Goal: Information Seeking & Learning: Learn about a topic

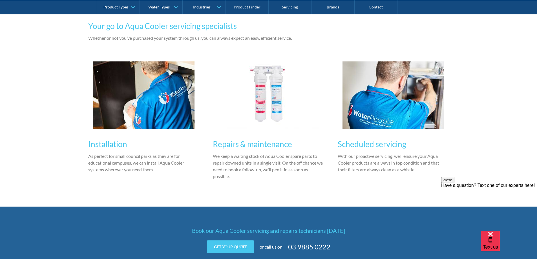
scroll to position [395, 0]
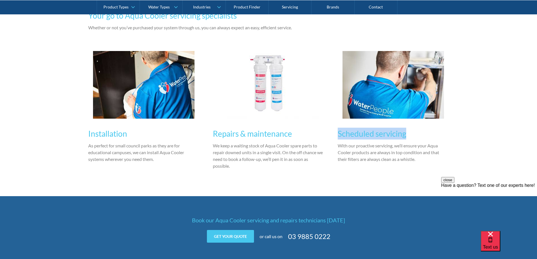
drag, startPoint x: 338, startPoint y: 135, endPoint x: 406, endPoint y: 133, distance: 68.0
click at [406, 133] on h3 "Scheduled servicing" at bounding box center [393, 134] width 111 height 12
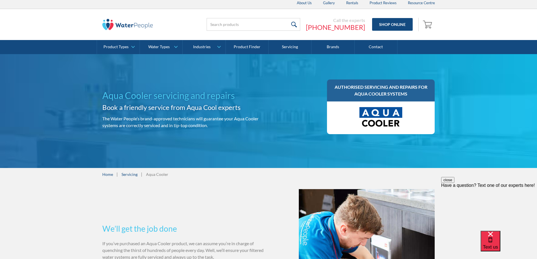
scroll to position [0, 0]
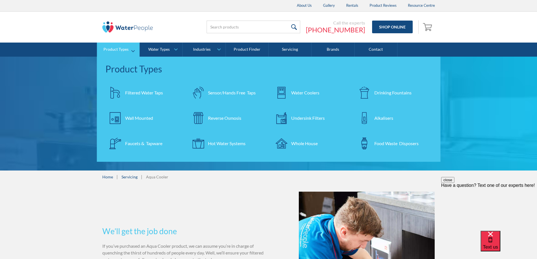
click at [307, 92] on div "Water Coolers" at bounding box center [305, 92] width 28 height 7
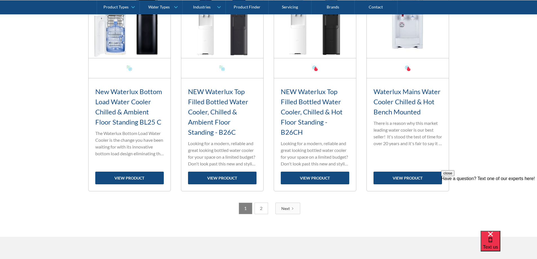
scroll to position [931, 0]
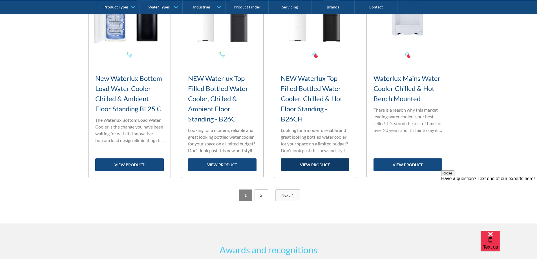
click at [310, 162] on link "view product" at bounding box center [315, 165] width 69 height 13
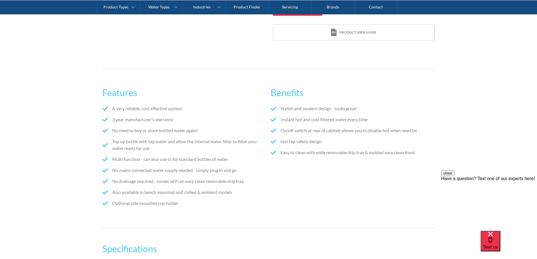
scroll to position [339, 0]
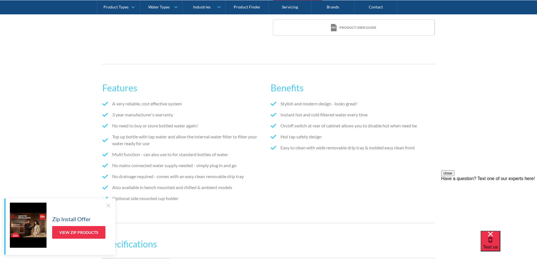
click at [107, 205] on div at bounding box center [109, 206] width 6 height 6
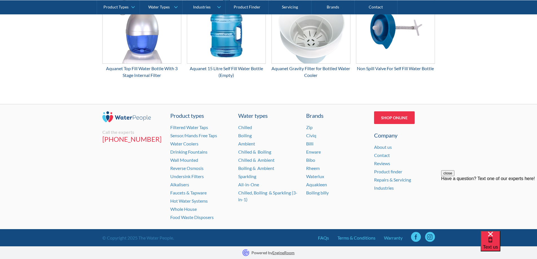
scroll to position [1048, 0]
click at [320, 237] on link "FAQs" at bounding box center [323, 237] width 11 height 7
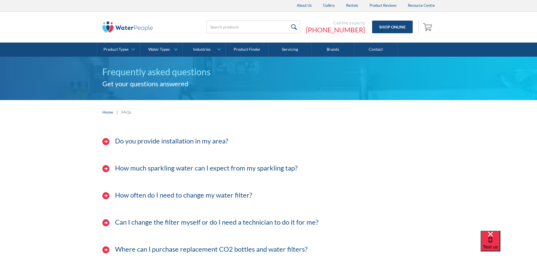
click at [151, 142] on h3 "Do you provide installation in my area?" at bounding box center [171, 141] width 113 height 8
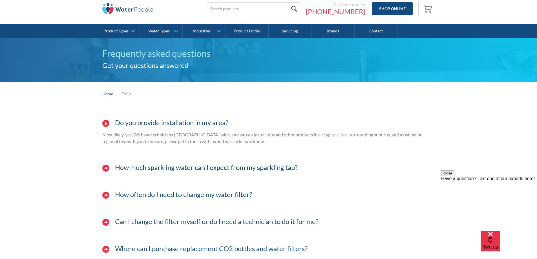
scroll to position [28, 0]
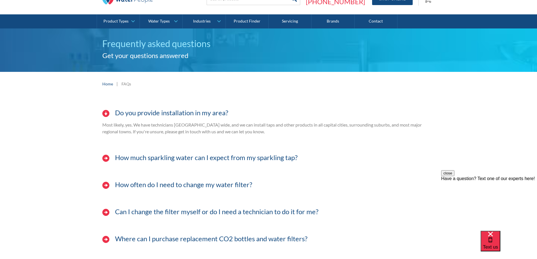
click at [194, 184] on h3 "How often do I need to change my water filter?" at bounding box center [183, 185] width 137 height 8
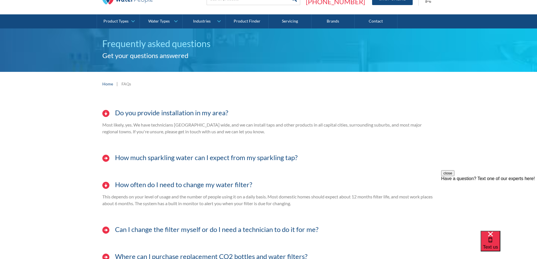
click at [194, 184] on h3 "How often do I need to change my water filter?" at bounding box center [183, 185] width 137 height 8
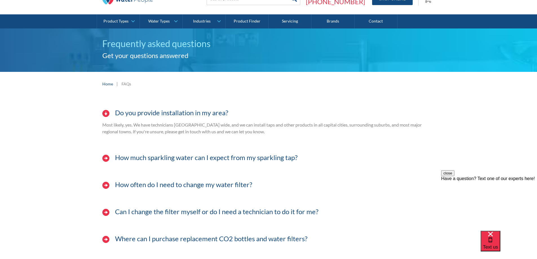
click at [184, 212] on h3 "Can I change the filter myself or do I need a technician to do it for me?" at bounding box center [217, 212] width 204 height 8
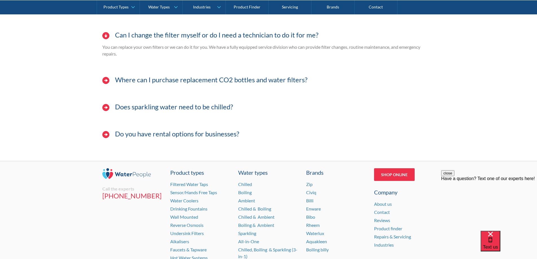
scroll to position [254, 0]
